Goal: Register for event/course

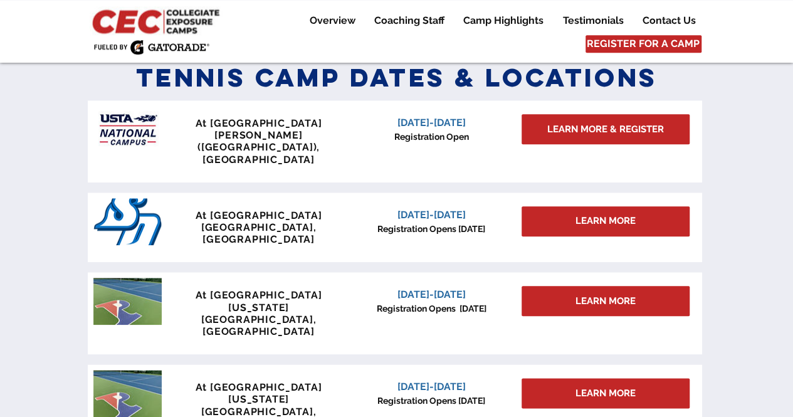
scroll to position [552, 0]
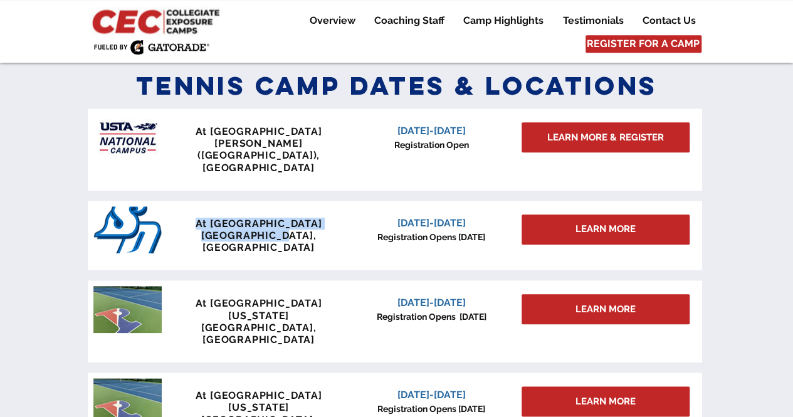
drag, startPoint x: 297, startPoint y: 216, endPoint x: 192, endPoint y: 203, distance: 105.6
click at [192, 218] on div "At [GEOGRAPHIC_DATA] [GEOGRAPHIC_DATA], [GEOGRAPHIC_DATA]" at bounding box center [259, 236] width 186 height 36
click at [196, 218] on span "At [GEOGRAPHIC_DATA]" at bounding box center [259, 224] width 127 height 12
drag, startPoint x: 194, startPoint y: 198, endPoint x: 293, endPoint y: 214, distance: 100.4
click at [293, 218] on div "At [GEOGRAPHIC_DATA] [GEOGRAPHIC_DATA], [GEOGRAPHIC_DATA]" at bounding box center [259, 236] width 186 height 36
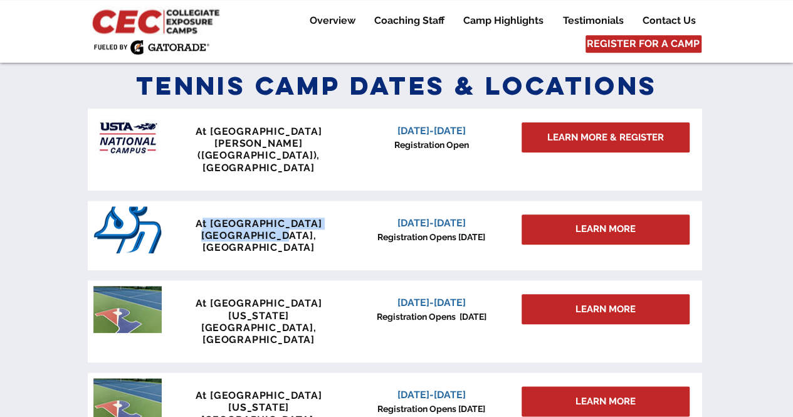
click at [293, 229] on span "[GEOGRAPHIC_DATA], [GEOGRAPHIC_DATA]" at bounding box center [258, 241] width 115 height 24
drag, startPoint x: 293, startPoint y: 214, endPoint x: 191, endPoint y: 185, distance: 106.4
drag, startPoint x: 191, startPoint y: 185, endPoint x: 503, endPoint y: 199, distance: 313.2
click at [503, 216] on p "[DATE]-[DATE]" at bounding box center [432, 223] width 160 height 15
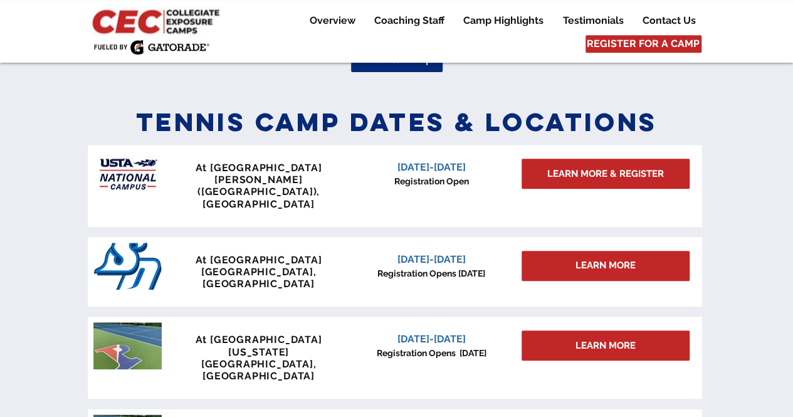
scroll to position [517, 0]
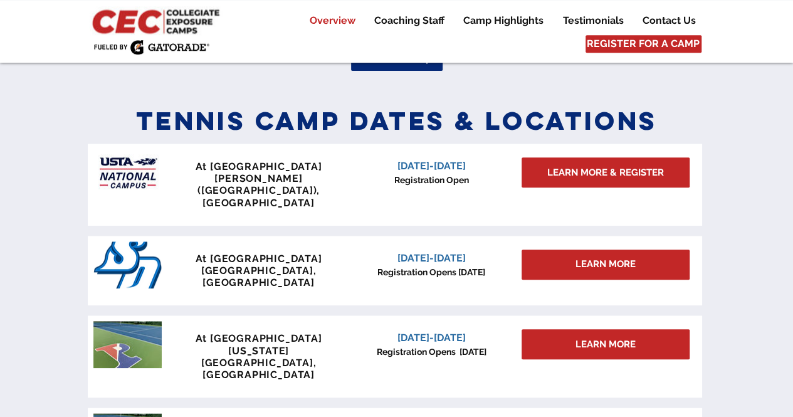
drag, startPoint x: 384, startPoint y: 166, endPoint x: 474, endPoint y: 171, distance: 89.8
click at [466, 171] on span "[DATE]-[DATE]" at bounding box center [432, 166] width 68 height 12
drag, startPoint x: 478, startPoint y: 170, endPoint x: 382, endPoint y: 169, distance: 95.9
click at [382, 169] on p "[DATE]-[DATE]" at bounding box center [432, 166] width 160 height 15
click at [381, 168] on p "[DATE]-[DATE]" at bounding box center [432, 166] width 160 height 15
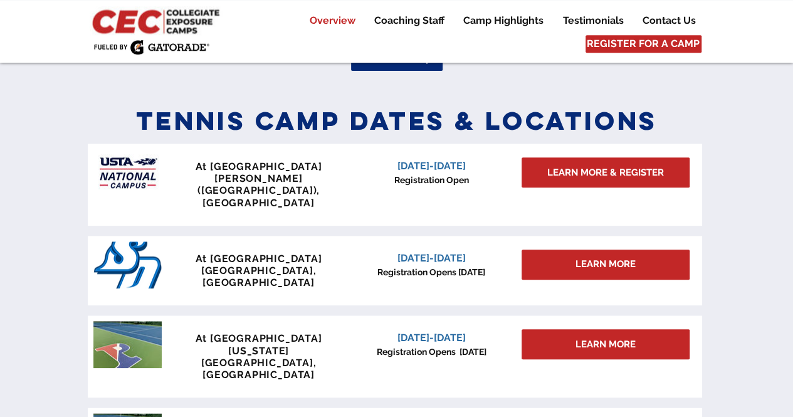
click at [381, 168] on p "[DATE]-[DATE]" at bounding box center [432, 166] width 160 height 15
click at [364, 169] on p "[DATE]-[DATE]" at bounding box center [432, 166] width 160 height 15
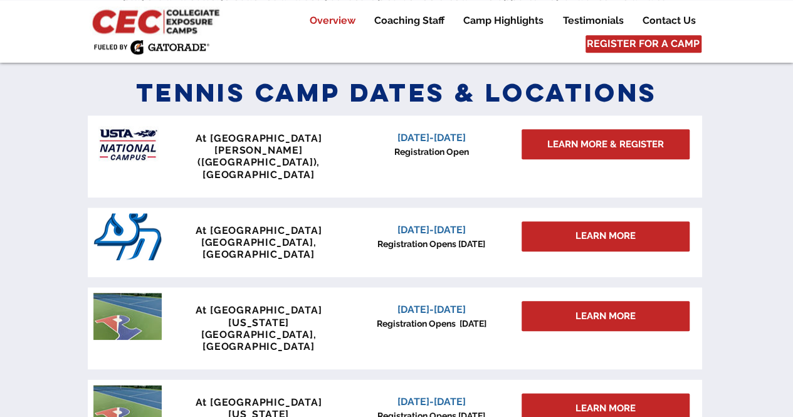
scroll to position [545, 0]
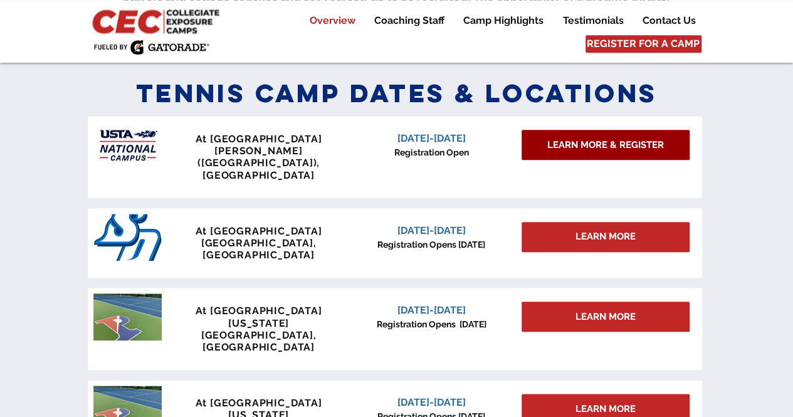
drag, startPoint x: 589, startPoint y: 134, endPoint x: 569, endPoint y: 145, distance: 22.2
click at [569, 145] on span "LEARN MORE & REGISTER" at bounding box center [605, 145] width 117 height 13
